Goal: Information Seeking & Learning: Learn about a topic

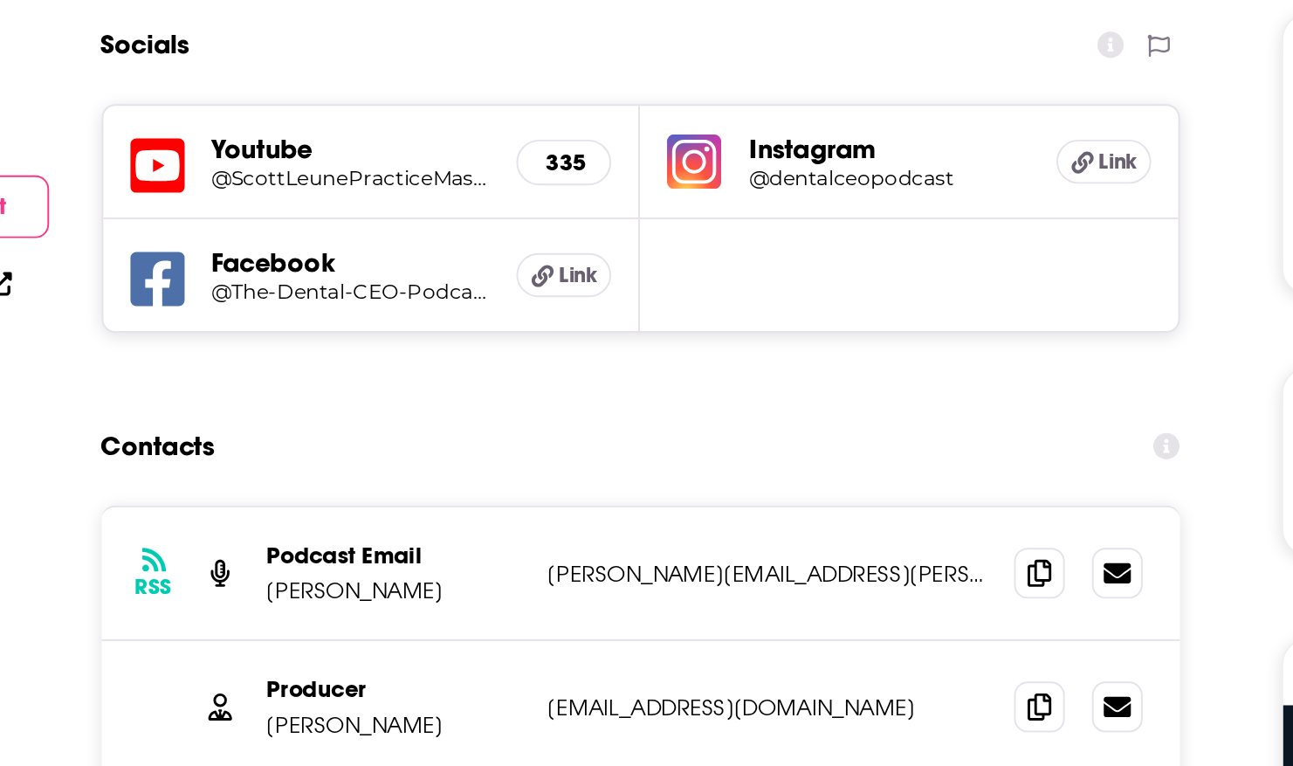
scroll to position [1031, 0]
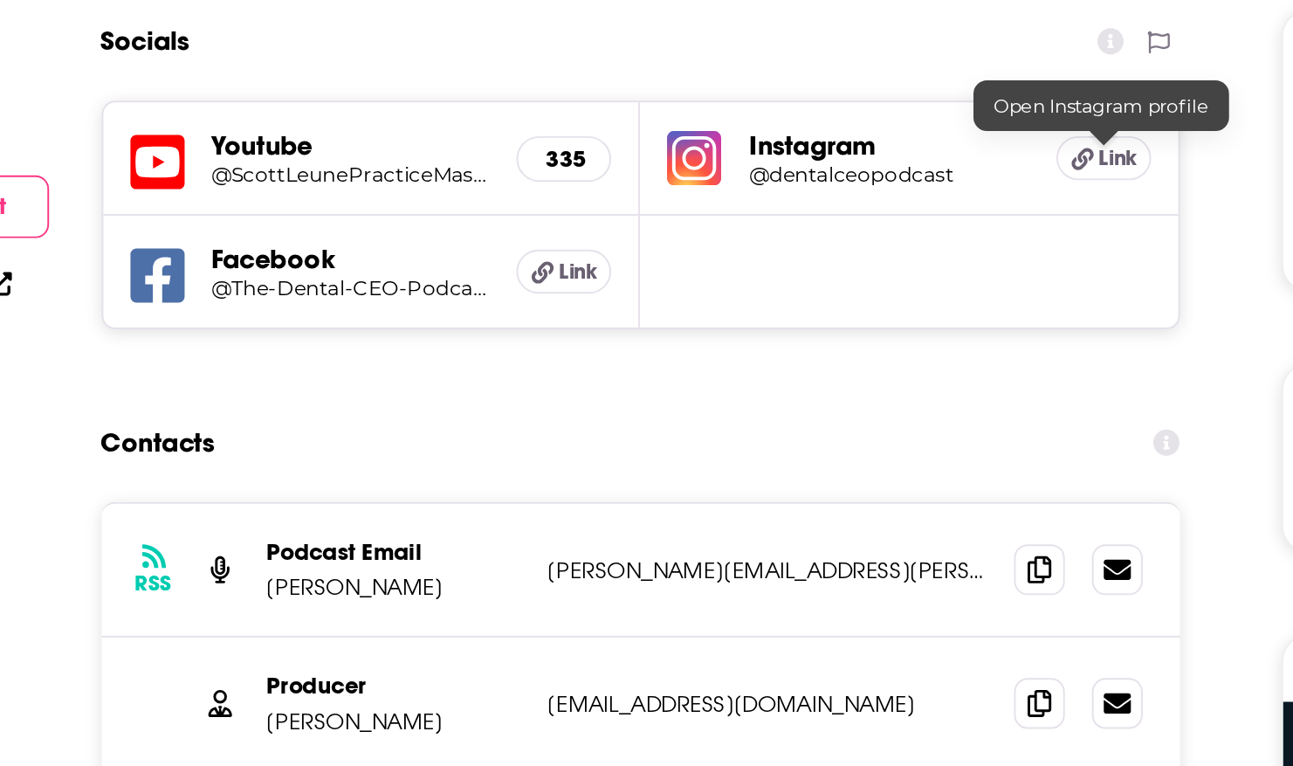
click at [808, 455] on span "Link" at bounding box center [818, 452] width 20 height 14
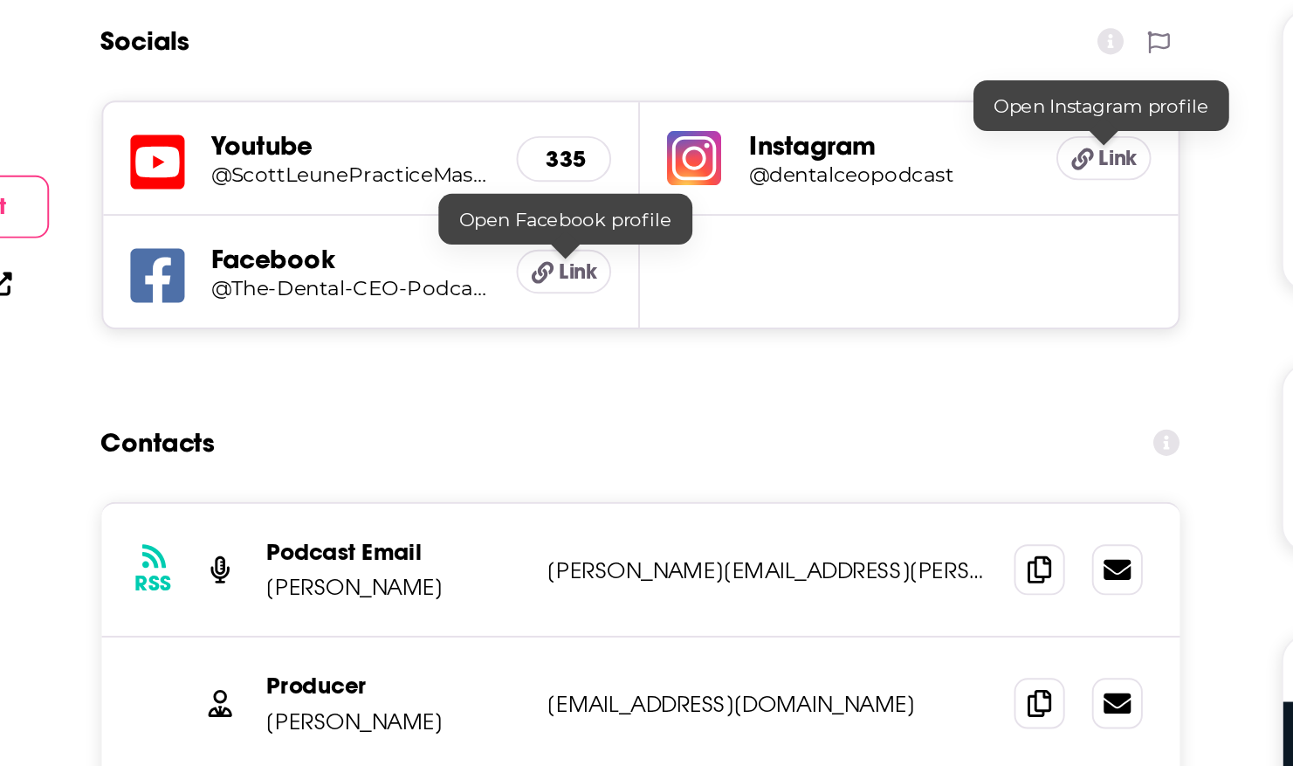
click at [537, 506] on span "Link" at bounding box center [539, 511] width 20 height 14
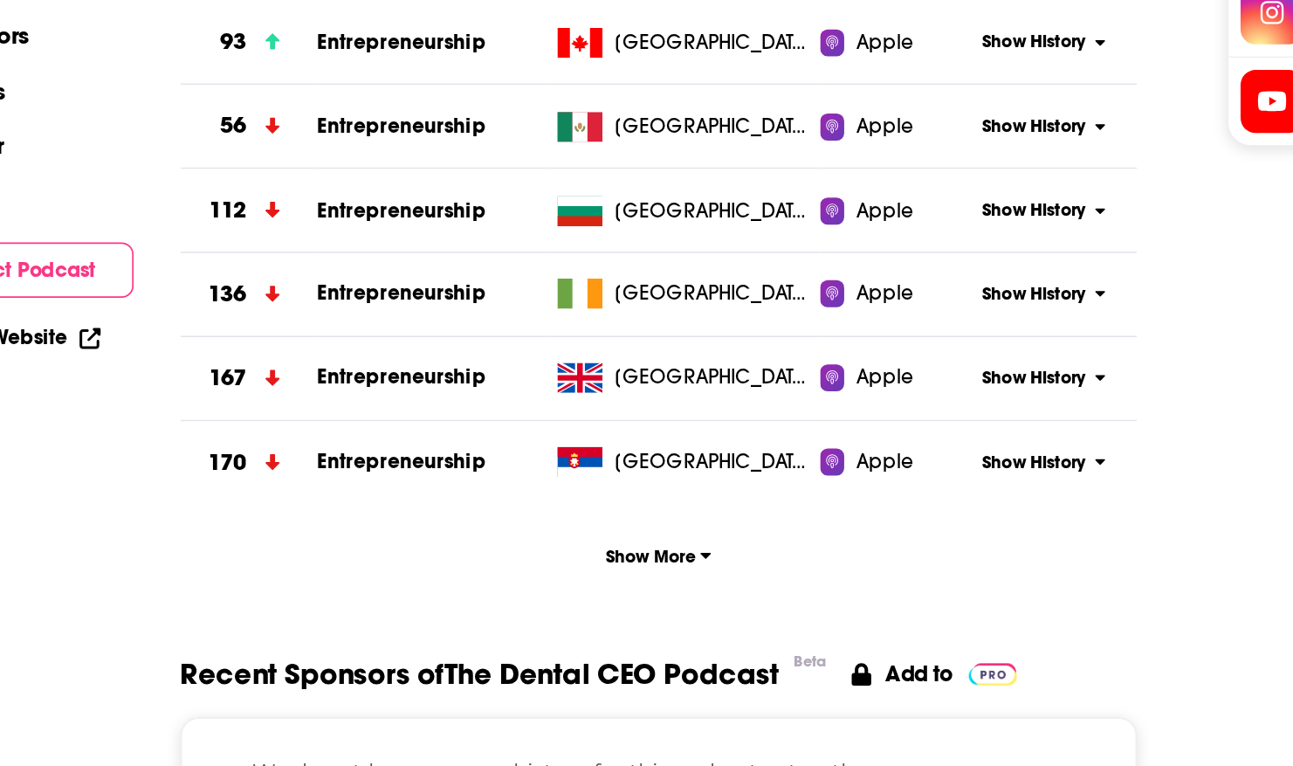
scroll to position [1755, 0]
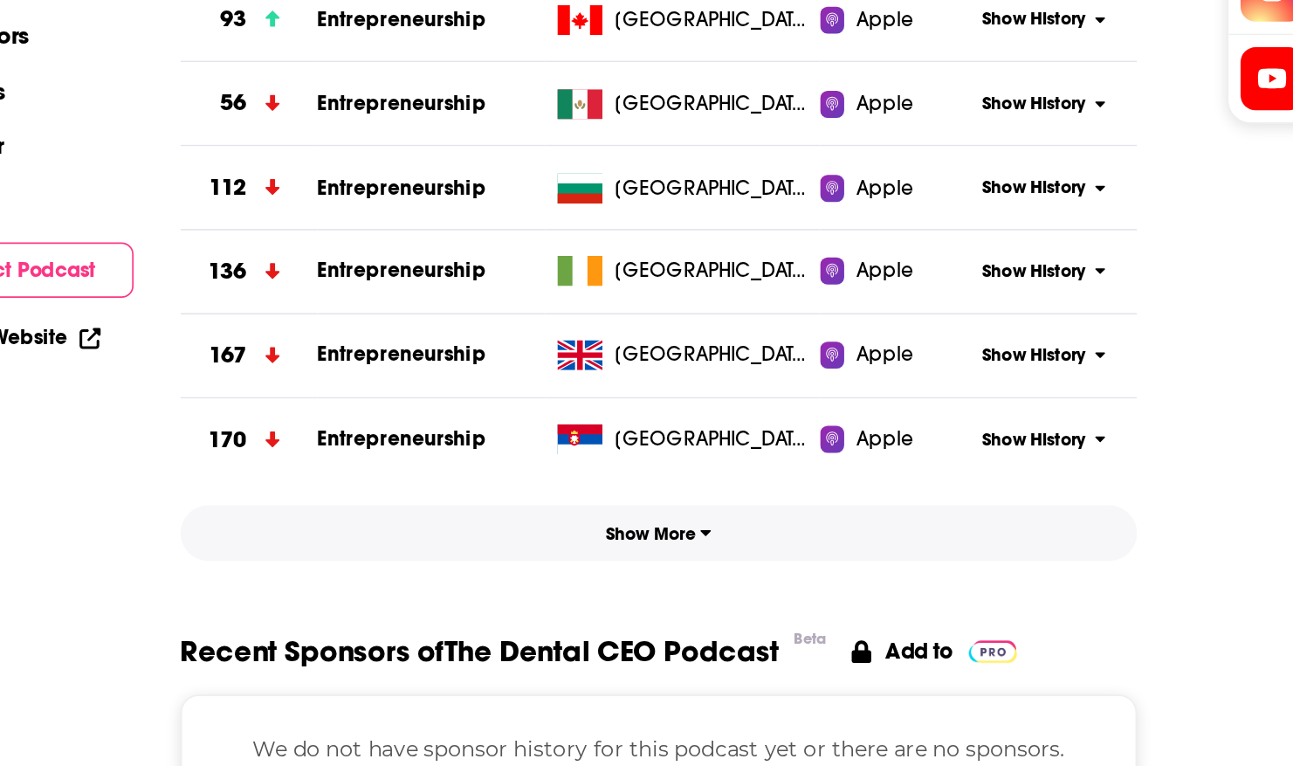
click at [571, 621] on button "Show More" at bounding box center [571, 630] width 557 height 32
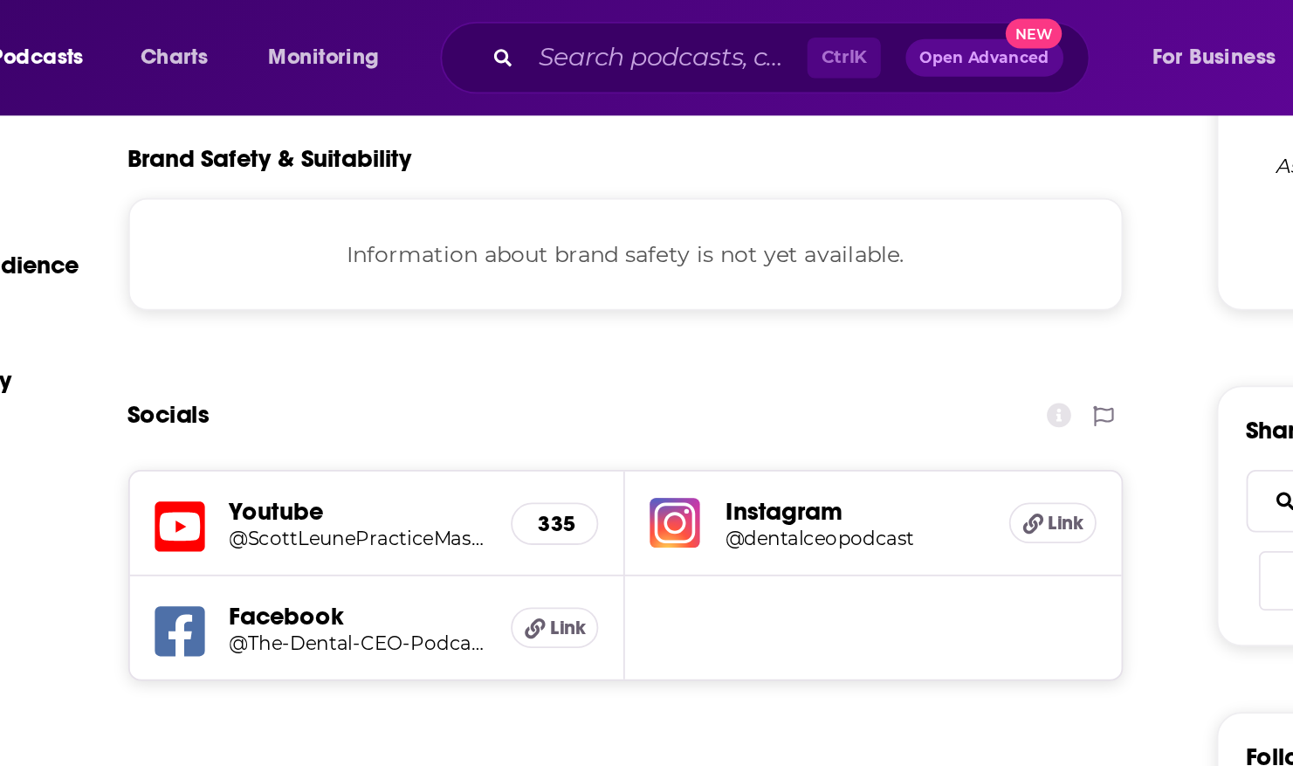
scroll to position [1189, 0]
